Goal: Find specific page/section: Find specific page/section

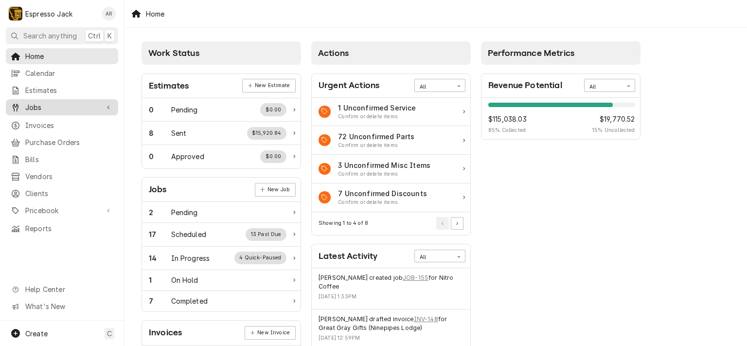
click at [41, 107] on span "Jobs" at bounding box center [61, 107] width 73 height 10
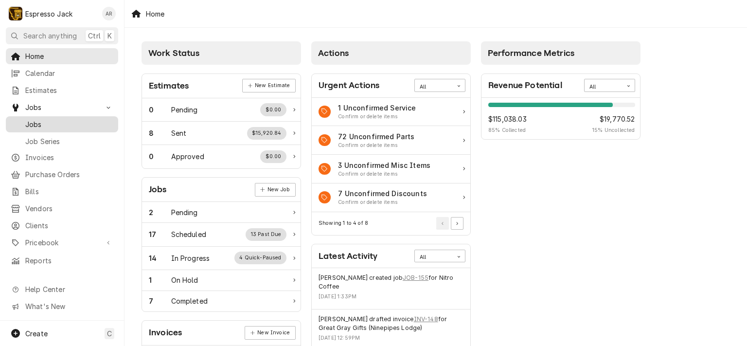
click at [45, 119] on span "Jobs" at bounding box center [69, 124] width 88 height 10
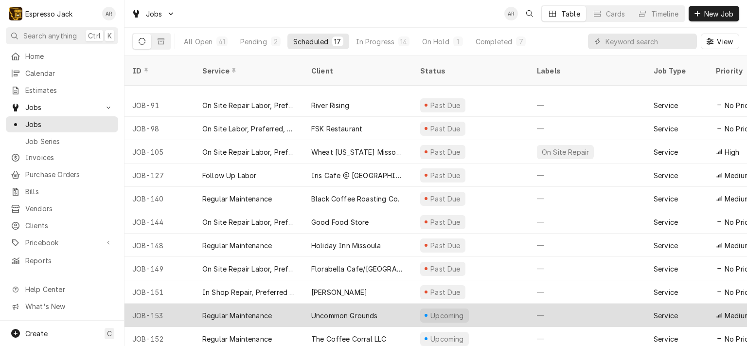
scroll to position [132, 0]
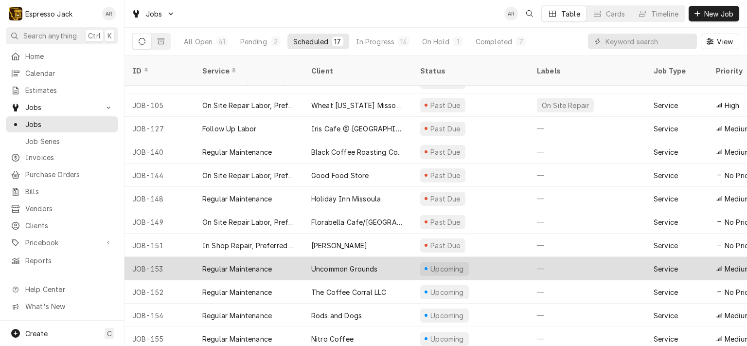
click at [335, 264] on div "Uncommon Grounds" at bounding box center [344, 269] width 67 height 10
